Goal: Information Seeking & Learning: Find specific fact

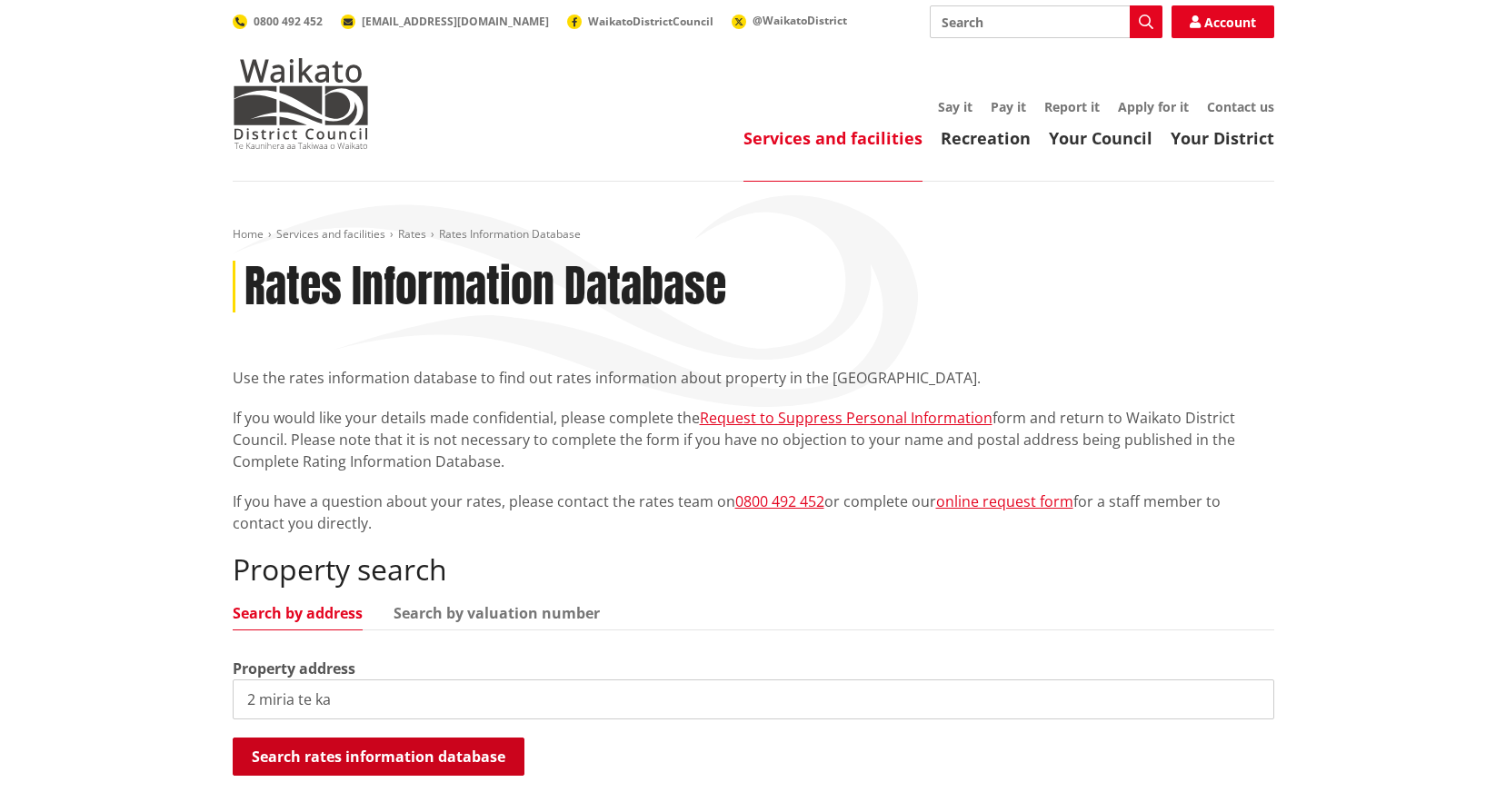
type input "2 miria te ka"
click at [357, 746] on button "Search rates information database" at bounding box center [378, 756] width 292 height 38
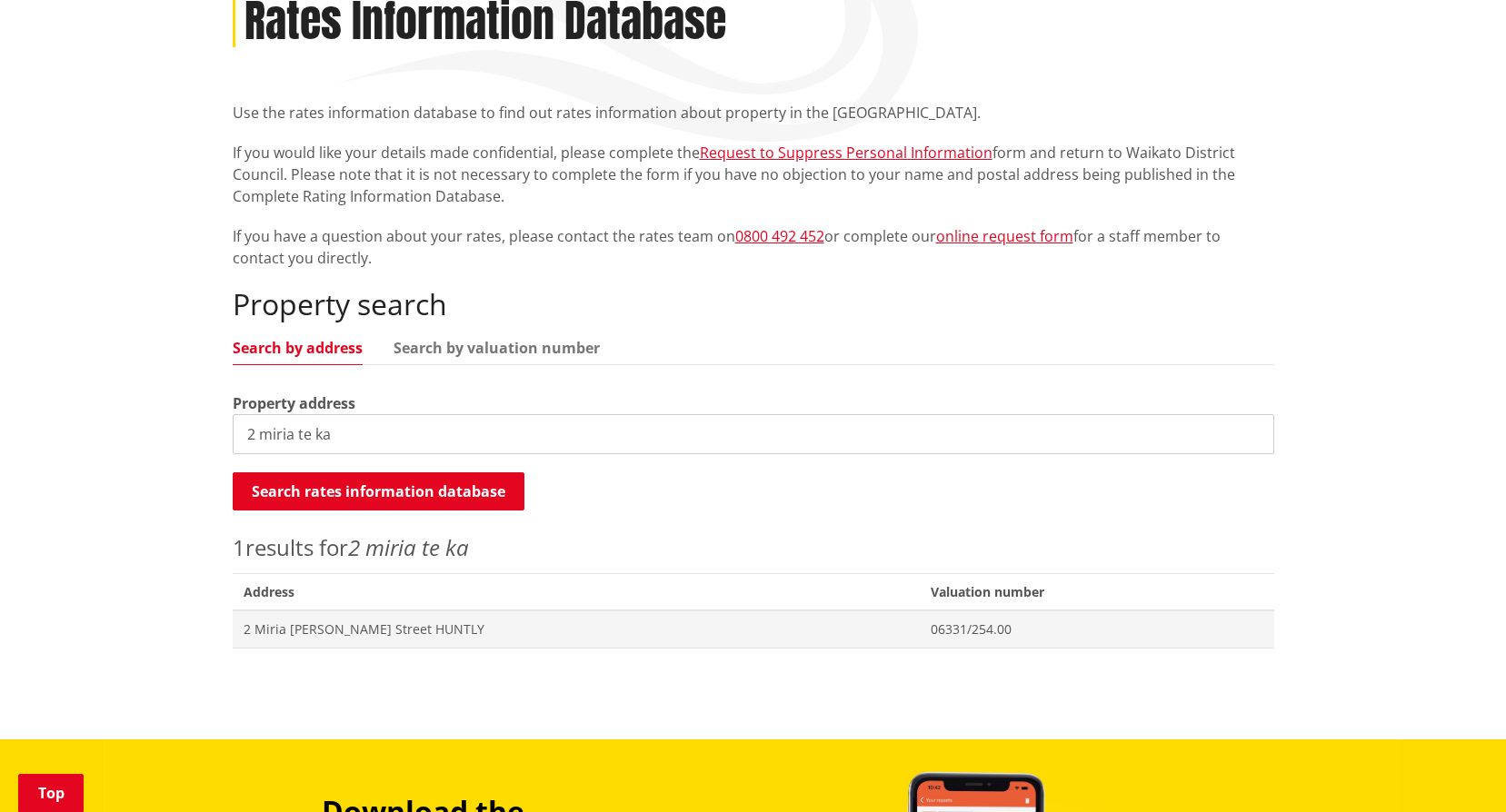
scroll to position [273, 0]
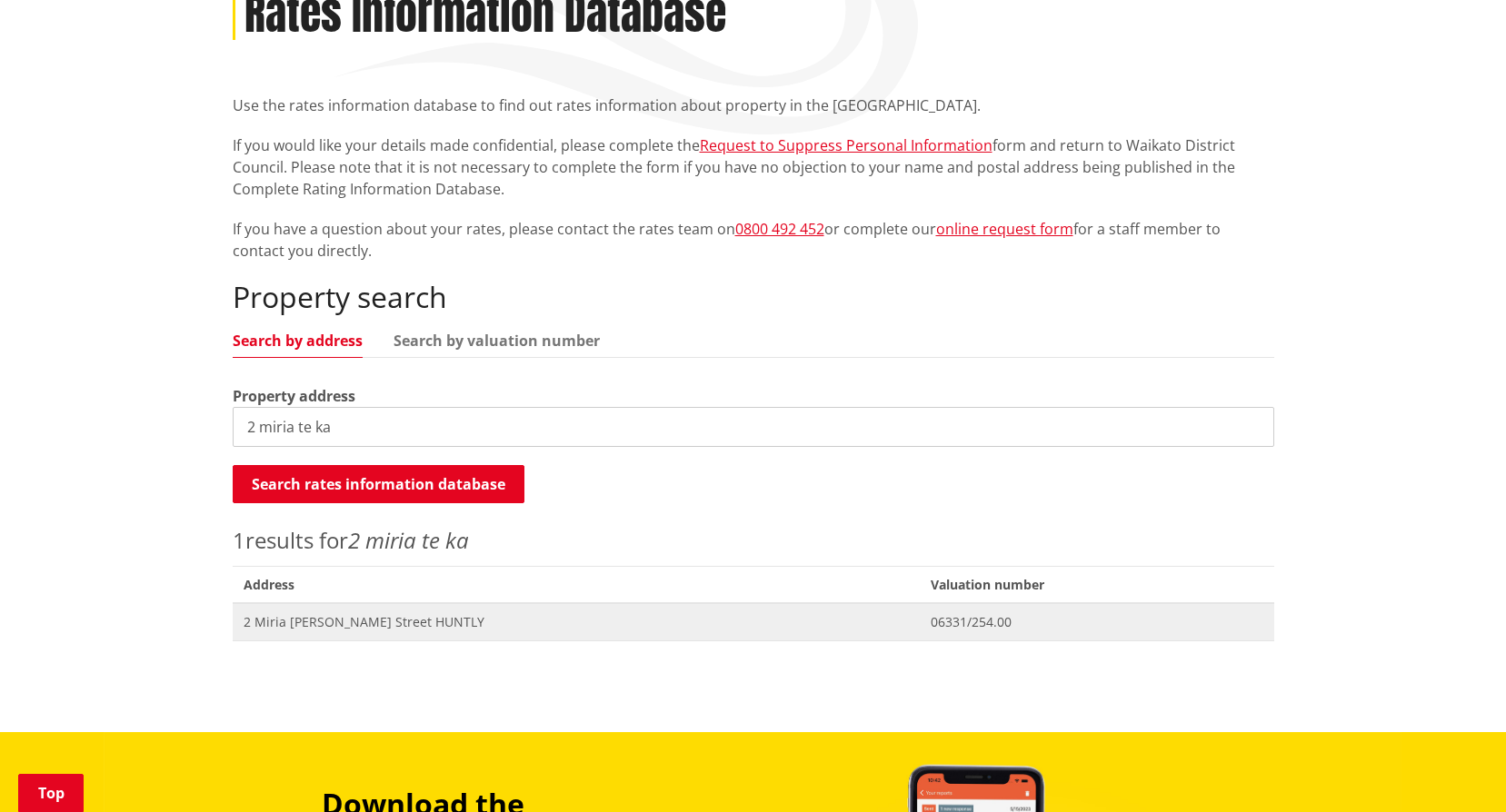
click at [334, 618] on span "2 Miria [PERSON_NAME] Street HUNTLY" at bounding box center [576, 622] width 665 height 19
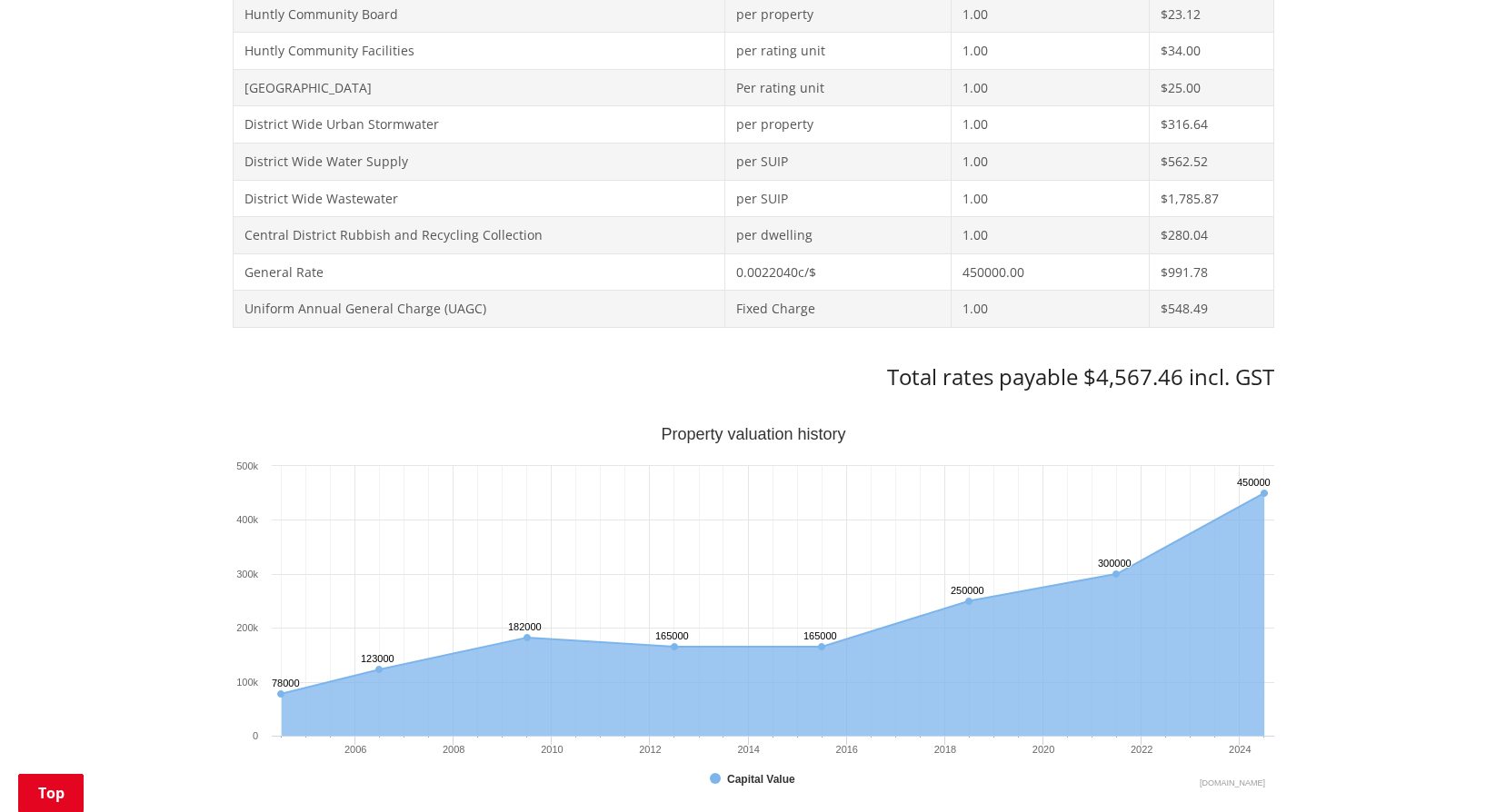
scroll to position [1198, 0]
